Goal: Information Seeking & Learning: Learn about a topic

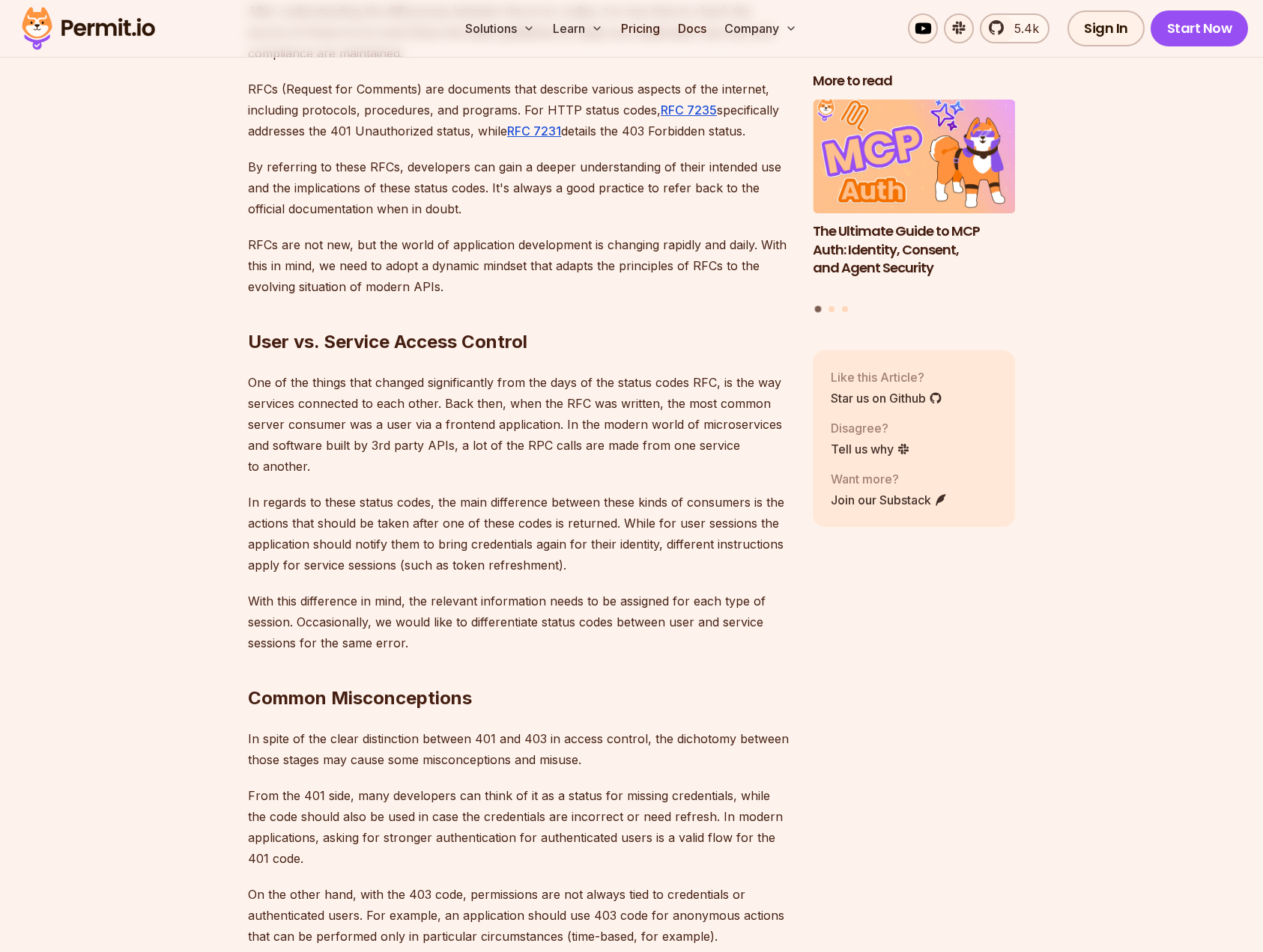
scroll to position [4047, 0]
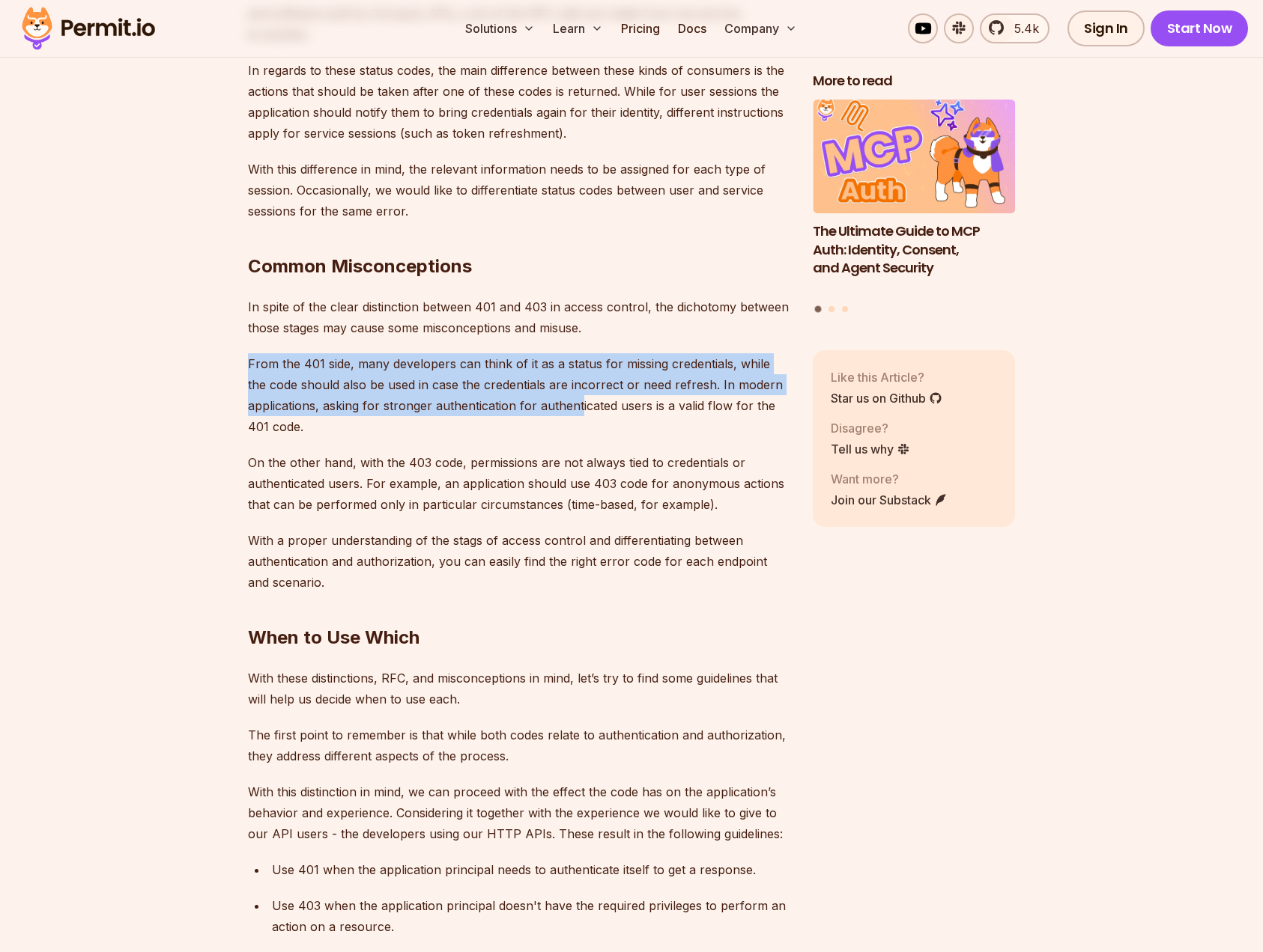
drag, startPoint x: 578, startPoint y: 362, endPoint x: 261, endPoint y: 309, distance: 321.4
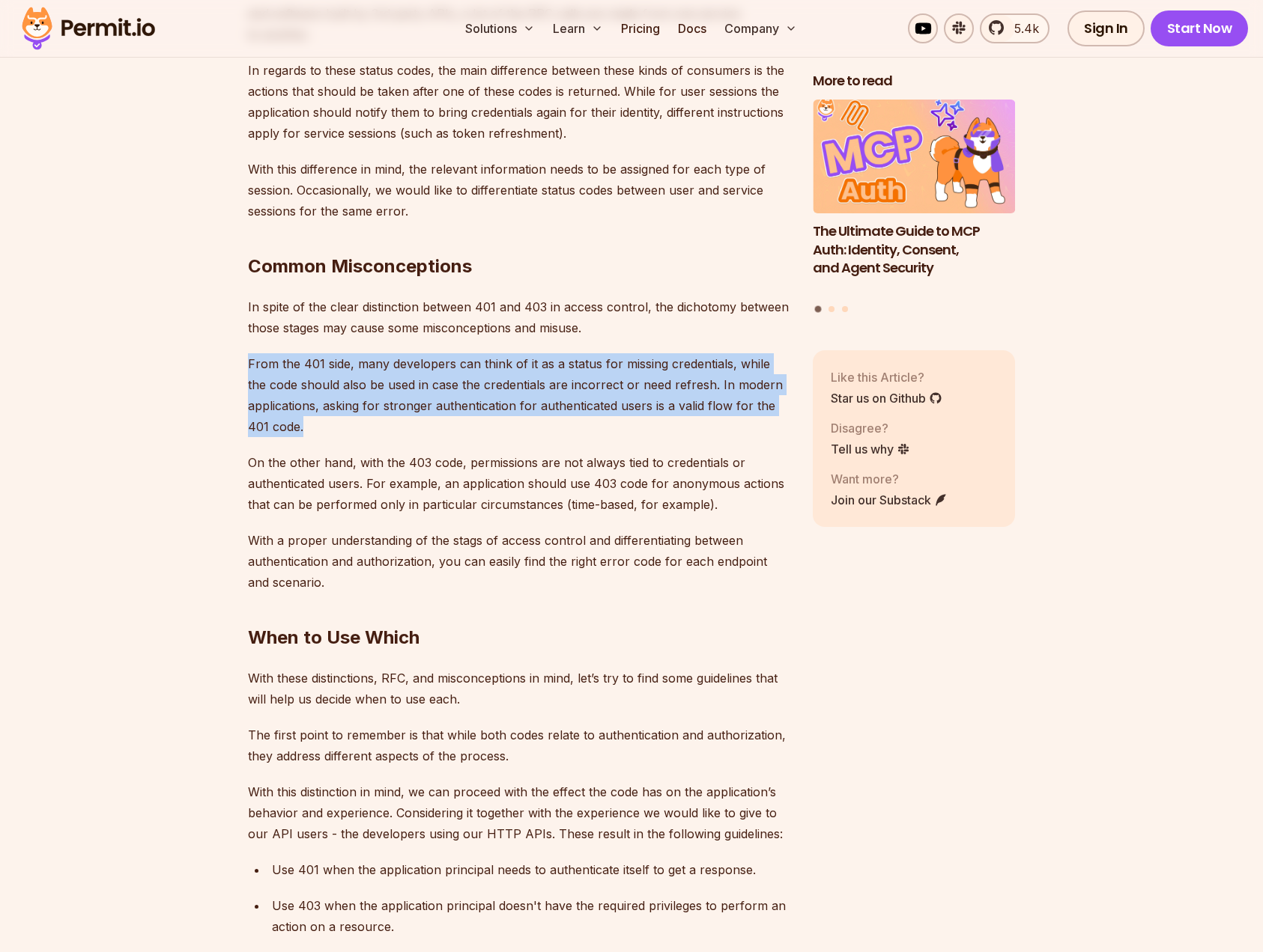
drag, startPoint x: 262, startPoint y: 310, endPoint x: 591, endPoint y: 390, distance: 338.6
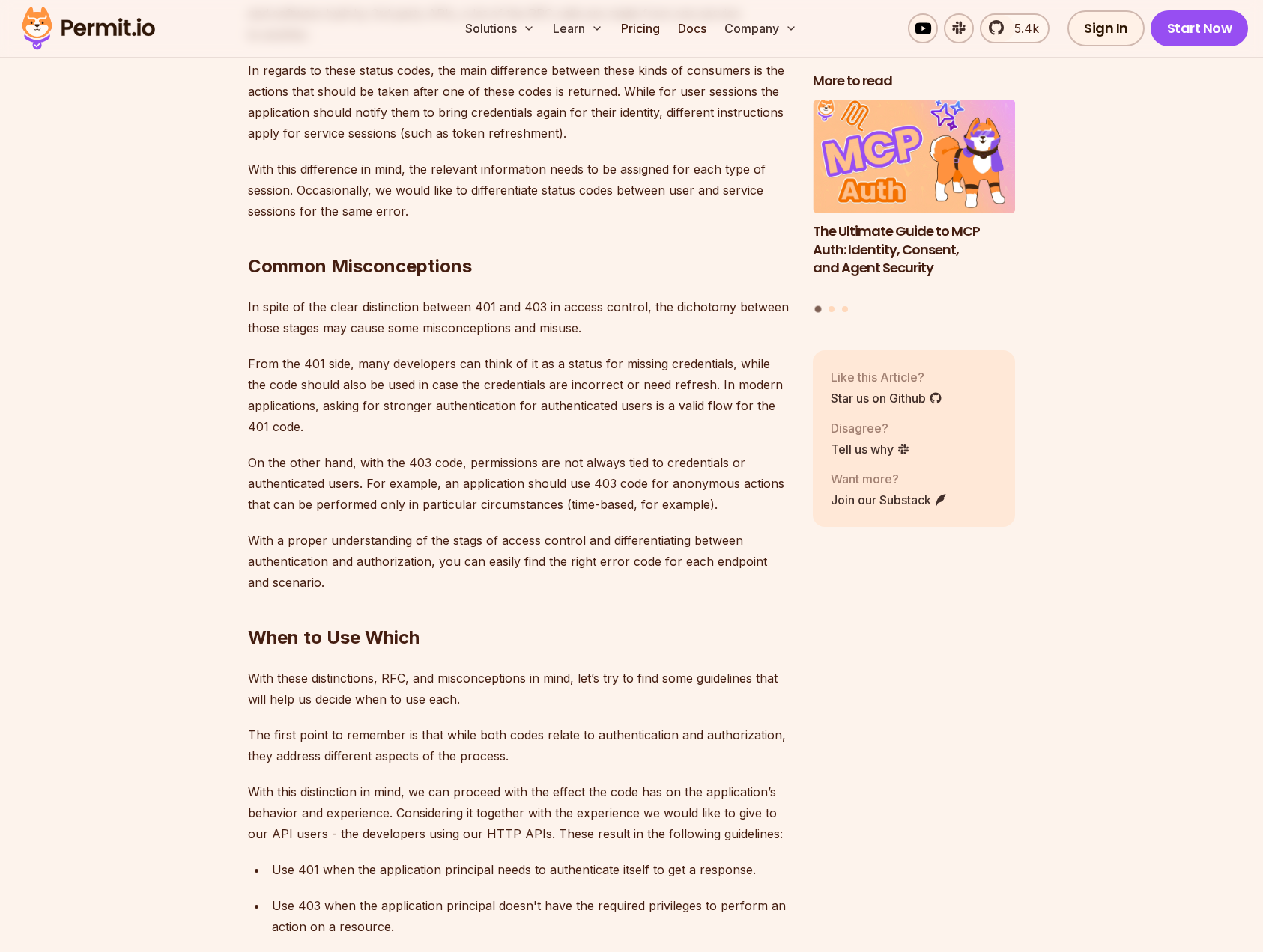
click at [592, 388] on p "From the 401 side, many developers can think of it as a status for missing cred…" at bounding box center [518, 395] width 541 height 84
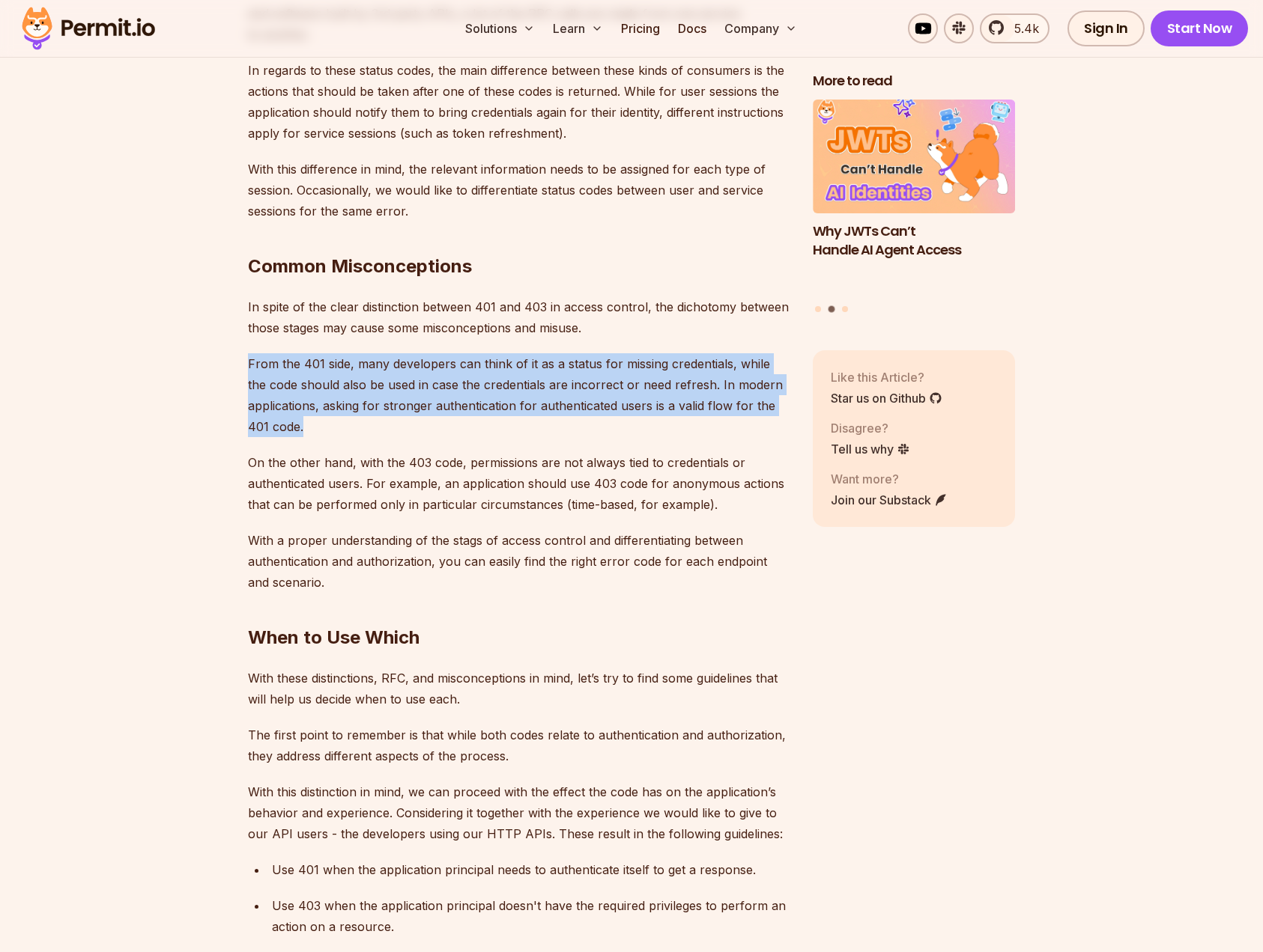
drag, startPoint x: 591, startPoint y: 383, endPoint x: 421, endPoint y: 307, distance: 186.2
drag, startPoint x: 421, startPoint y: 307, endPoint x: 569, endPoint y: 372, distance: 161.6
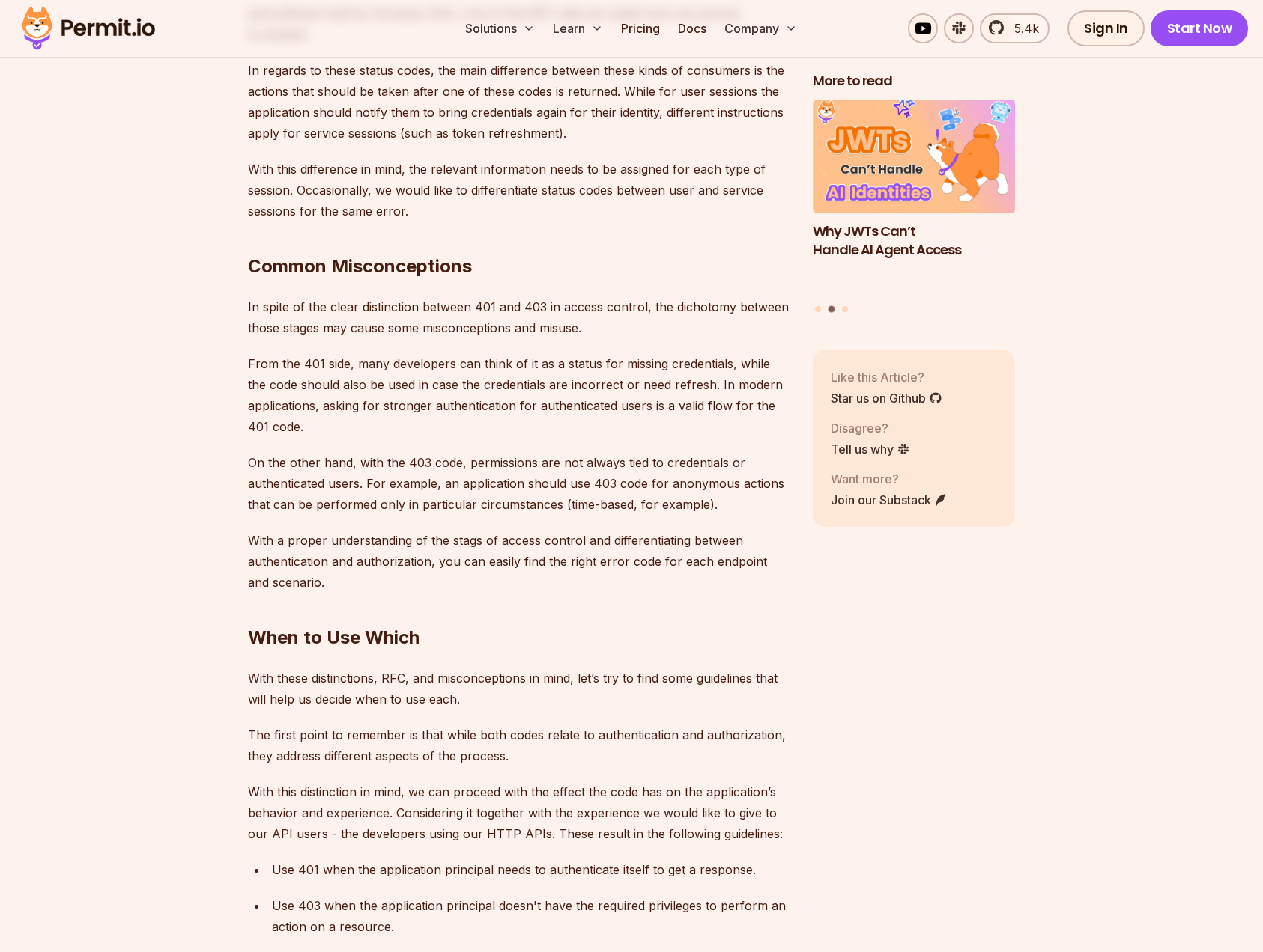
click at [569, 372] on p "From the 401 side, many developers can think of it as a status for missing cred…" at bounding box center [518, 395] width 541 height 84
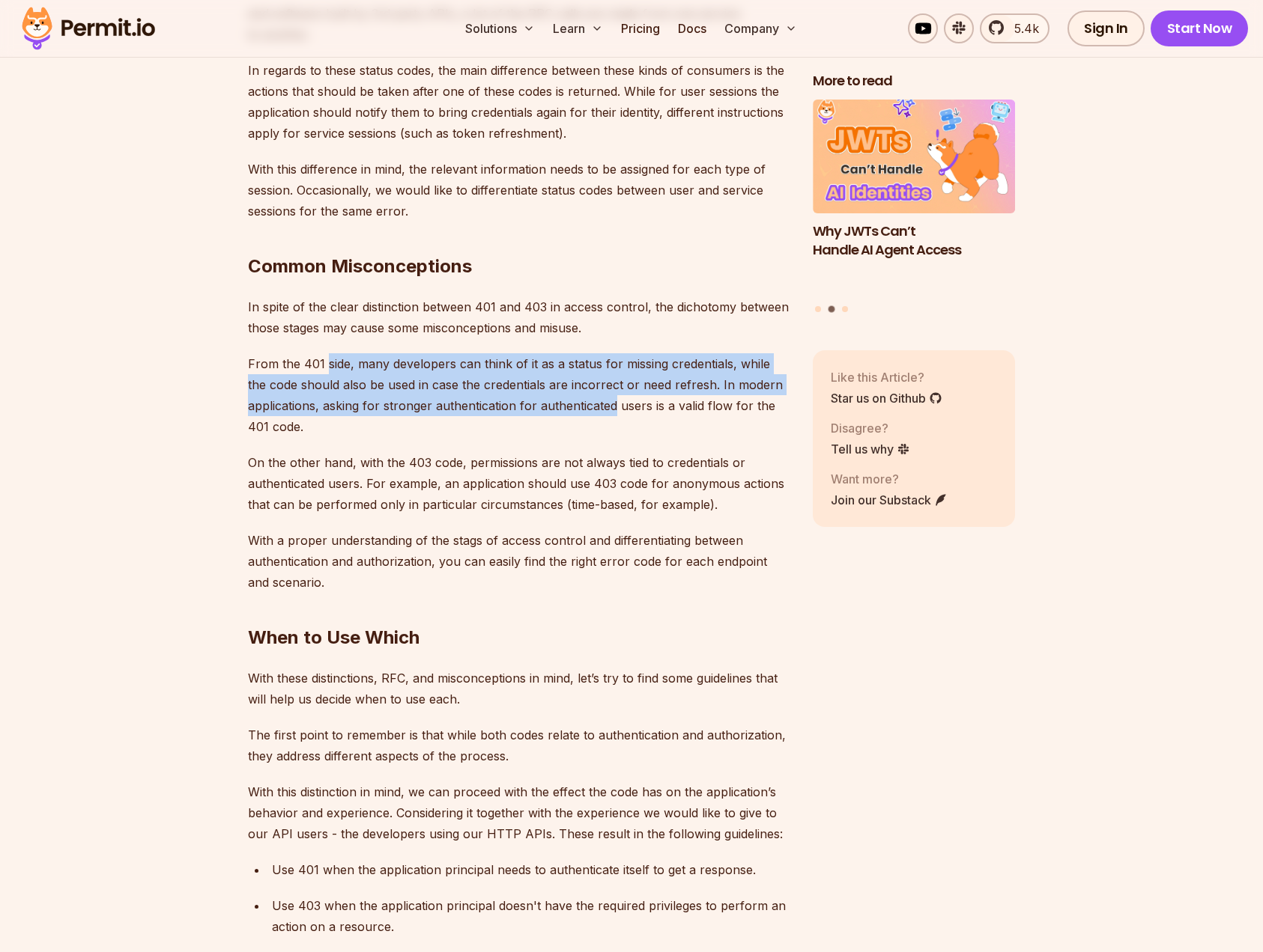
drag, startPoint x: 564, startPoint y: 372, endPoint x: 330, endPoint y: 311, distance: 241.8
click at [331, 353] on p "From the 401 side, many developers can think of it as a status for missing cred…" at bounding box center [518, 395] width 541 height 84
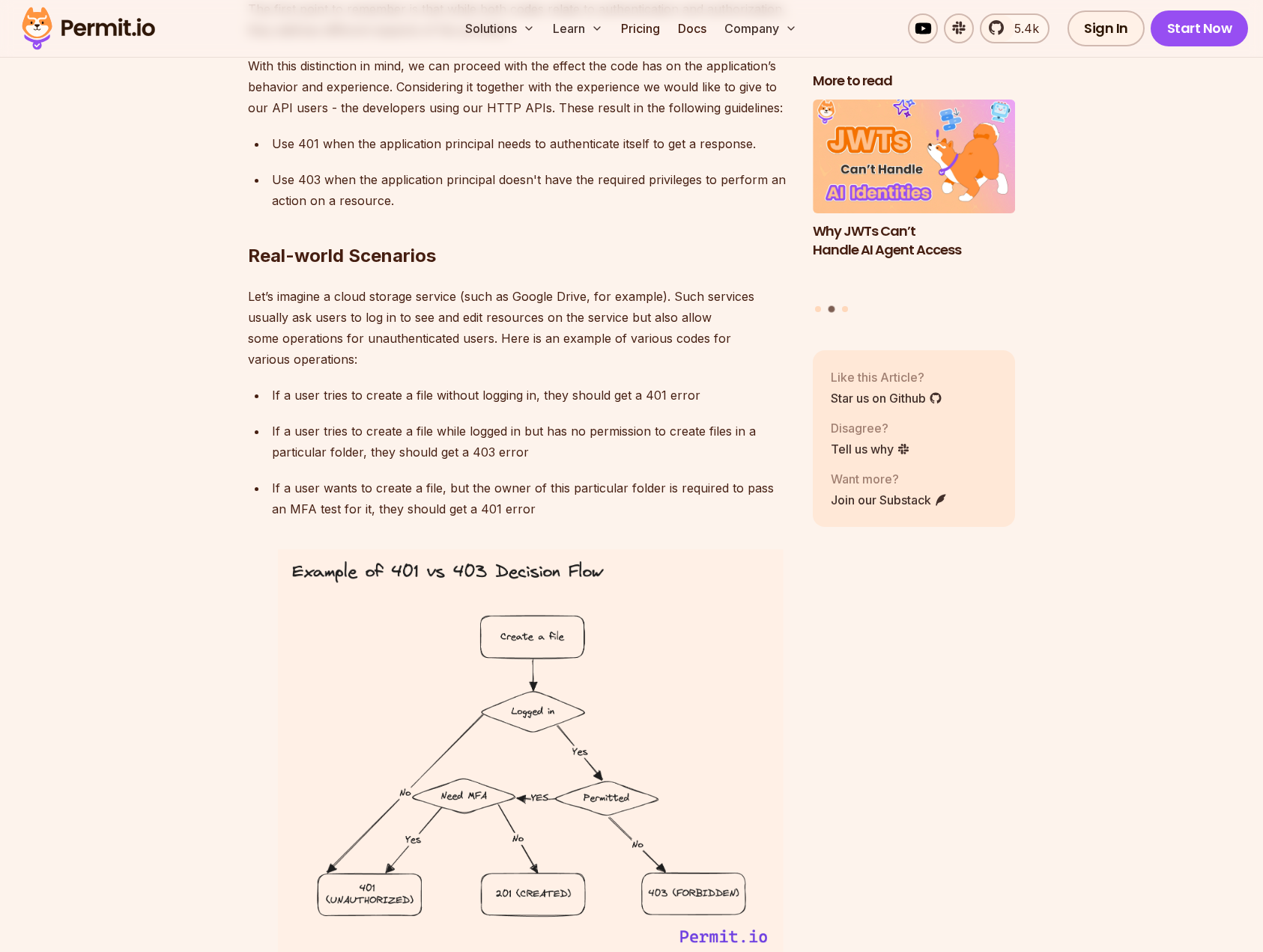
scroll to position [4770, 0]
